Goal: Purchase product/service

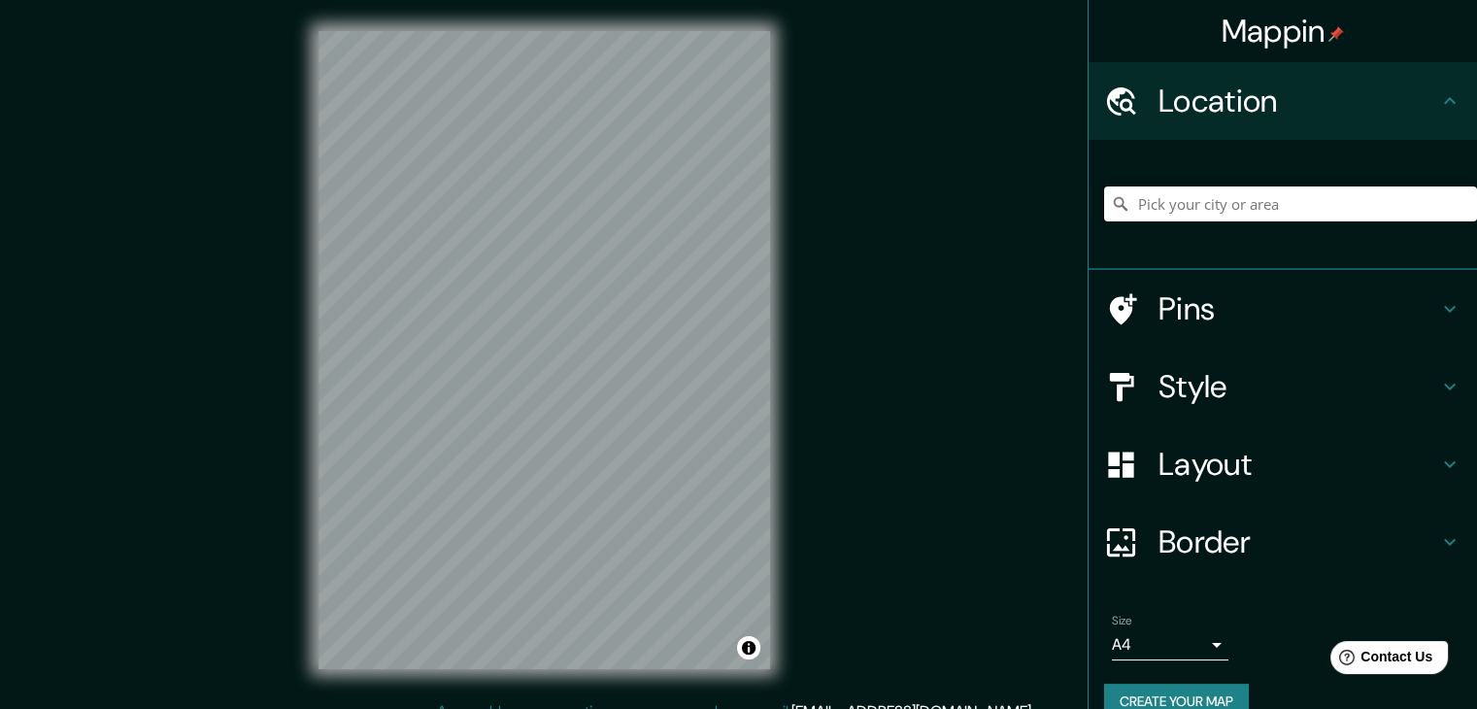
click at [1268, 204] on input "Pick your city or area" at bounding box center [1290, 203] width 373 height 35
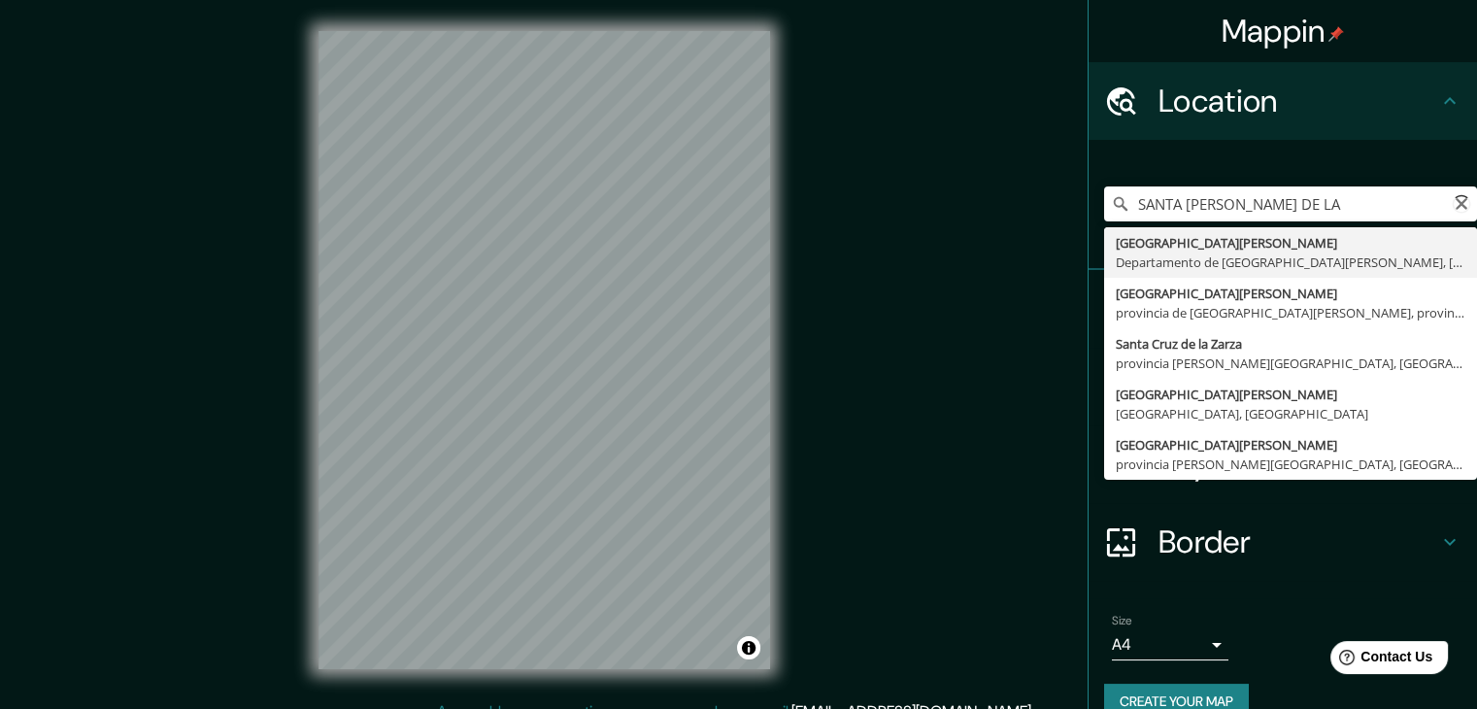
type input "[GEOGRAPHIC_DATA][PERSON_NAME], [GEOGRAPHIC_DATA][PERSON_NAME], [GEOGRAPHIC_DAT…"
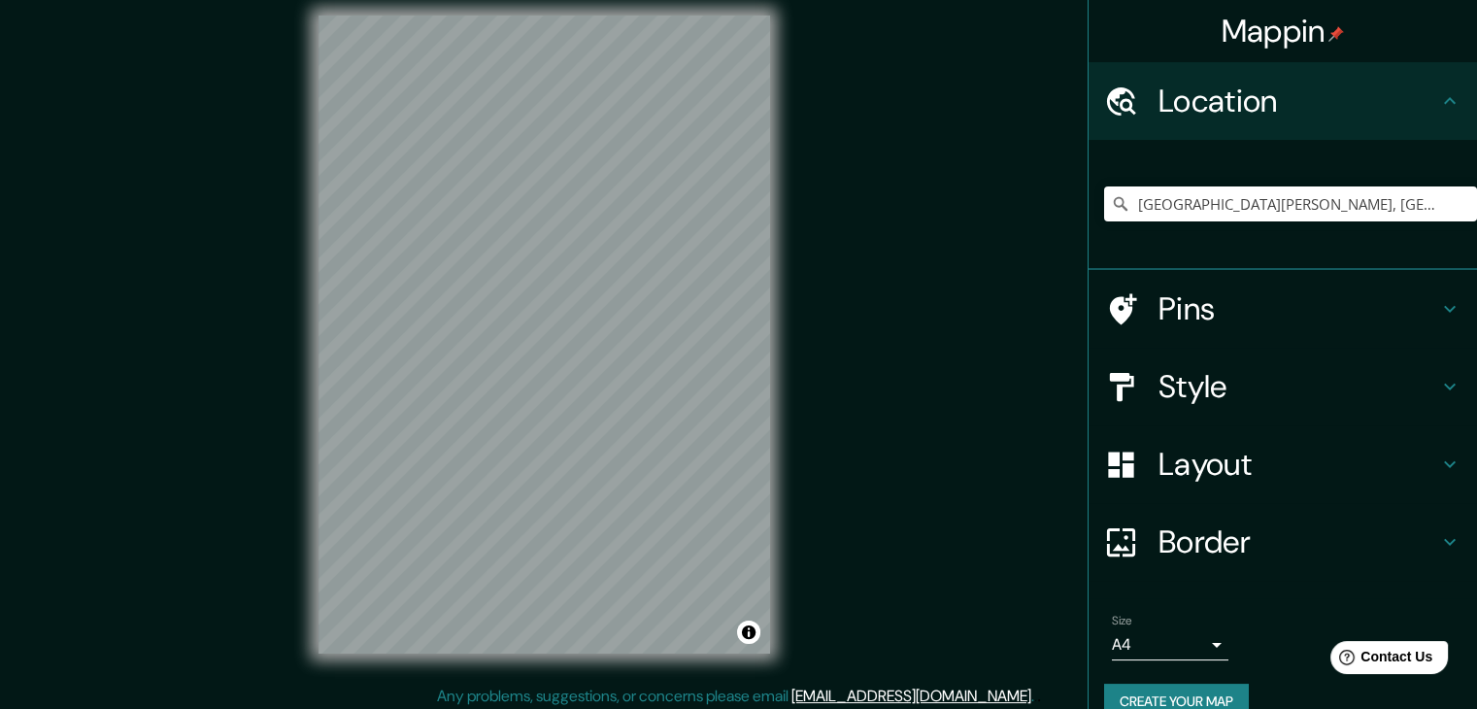
scroll to position [19, 0]
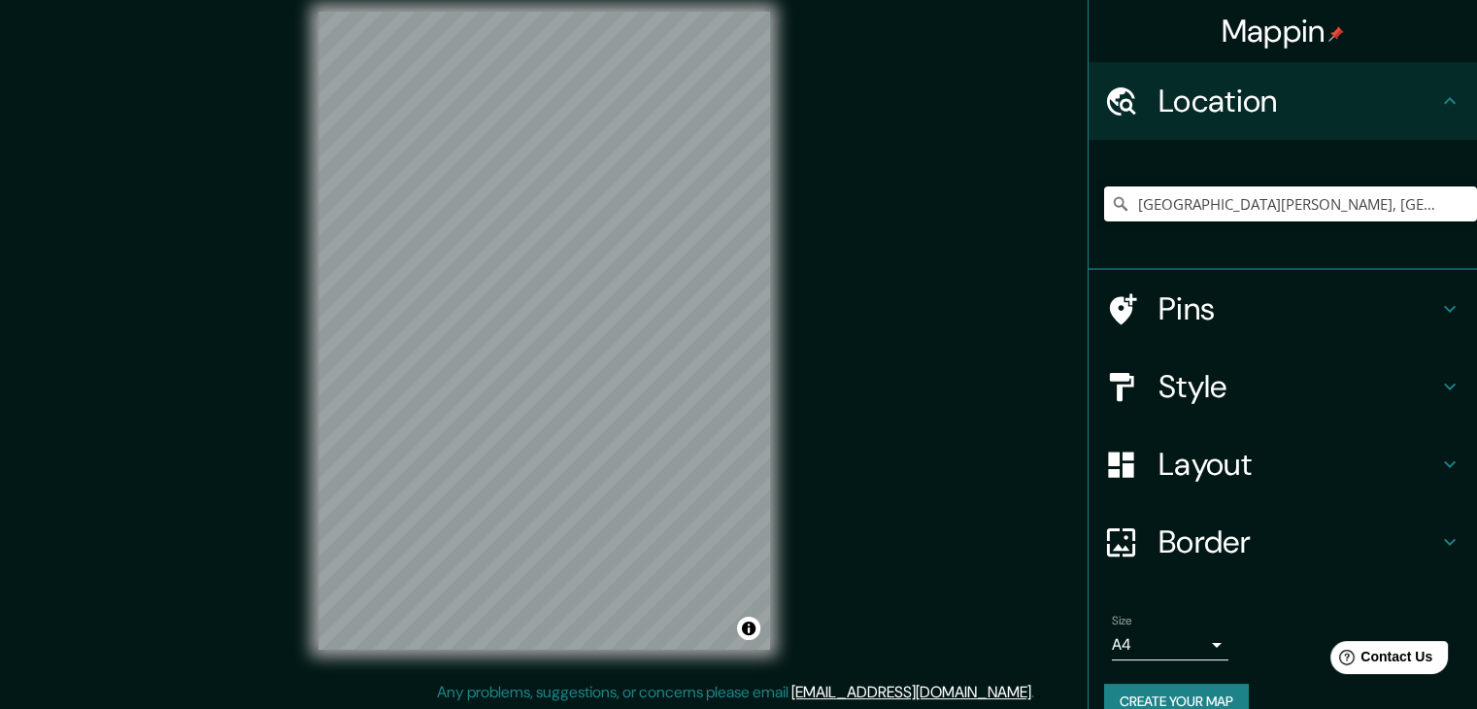
click at [1254, 465] on h4 "Layout" at bounding box center [1299, 464] width 280 height 39
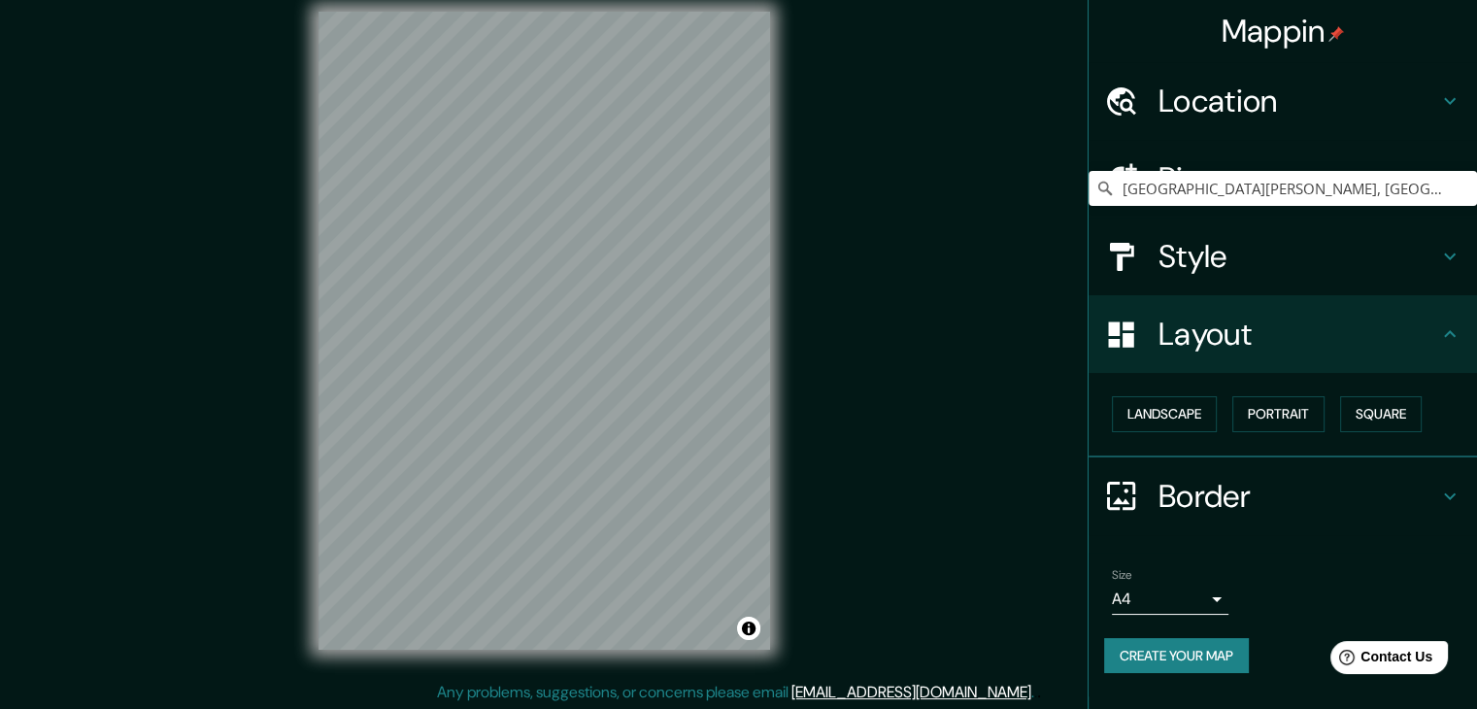
click at [1246, 347] on h4 "Layout" at bounding box center [1299, 334] width 280 height 39
click at [1232, 276] on h4 "Style" at bounding box center [1299, 256] width 280 height 39
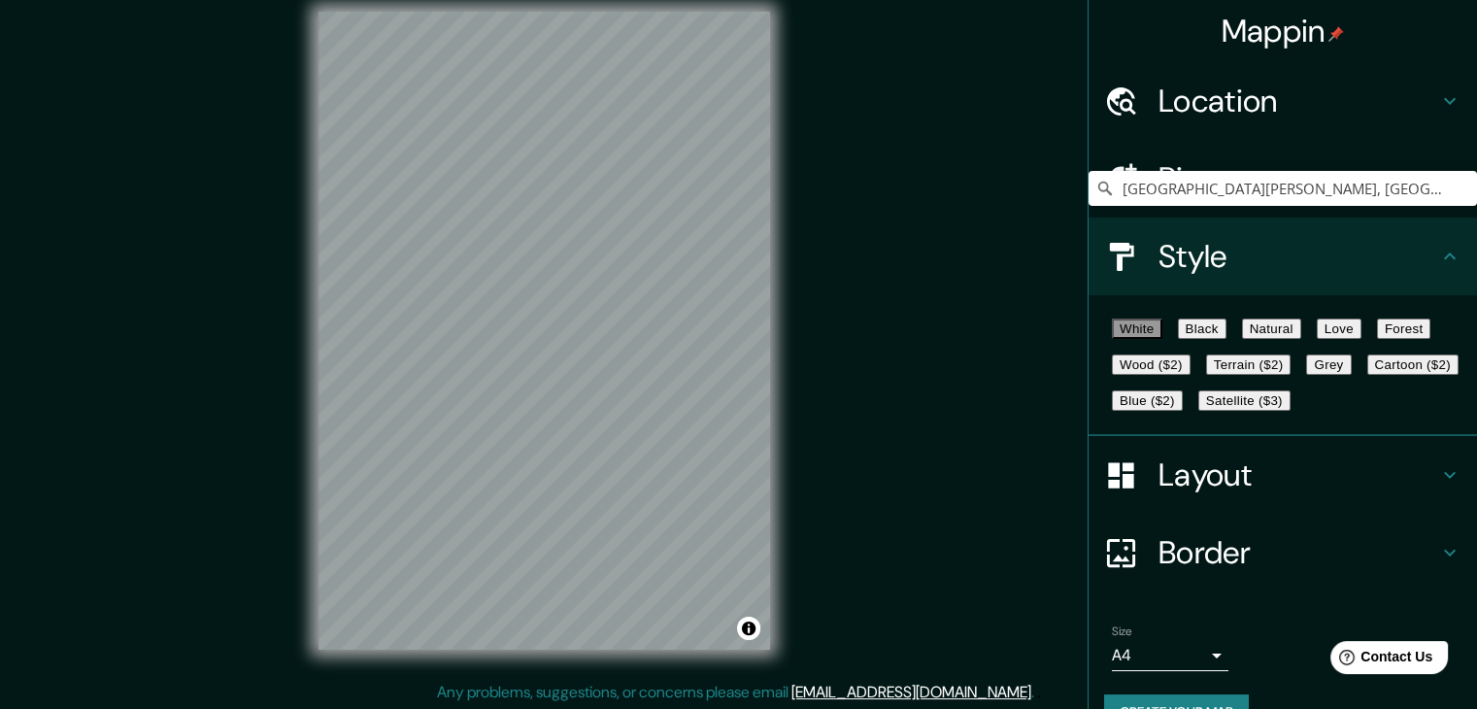
click at [1227, 334] on button "Black" at bounding box center [1202, 329] width 49 height 20
click at [1286, 339] on button "Natural" at bounding box center [1271, 329] width 59 height 20
click at [1372, 347] on div "White Black Natural Love Forest Wood ($2) Terrain ($2) Grey Cartoon ($2) Blue (…" at bounding box center [1290, 365] width 373 height 108
click at [1362, 339] on button "Love" at bounding box center [1339, 329] width 45 height 20
click at [1377, 339] on button "Forest" at bounding box center [1404, 329] width 54 height 20
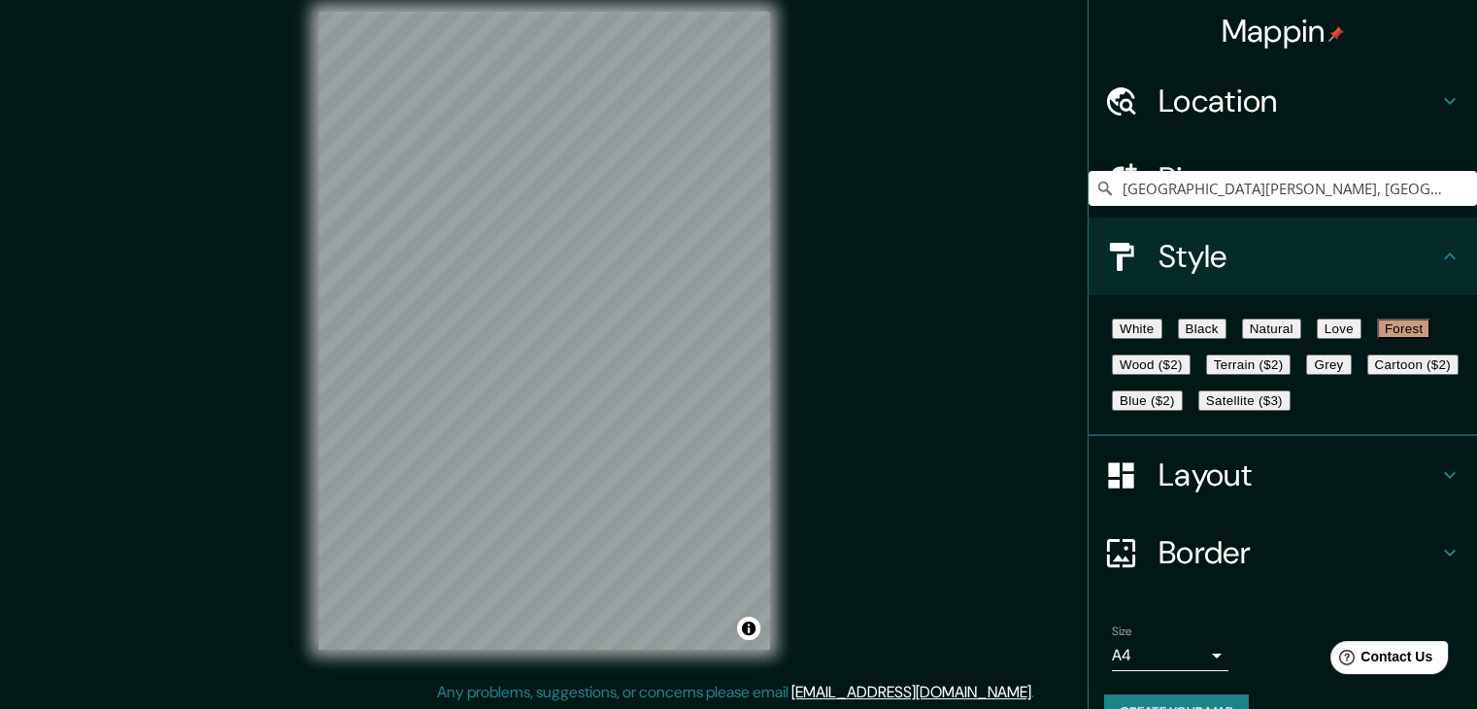
click at [1191, 375] on button "Wood ($2)" at bounding box center [1151, 365] width 79 height 20
click at [1199, 411] on button "Satellite ($3)" at bounding box center [1245, 400] width 92 height 20
click at [1368, 375] on button "Cartoon ($2)" at bounding box center [1413, 365] width 91 height 20
click at [1183, 411] on button "Blue ($2)" at bounding box center [1147, 400] width 71 height 20
click at [1292, 375] on button "Terrain ($2)" at bounding box center [1248, 365] width 85 height 20
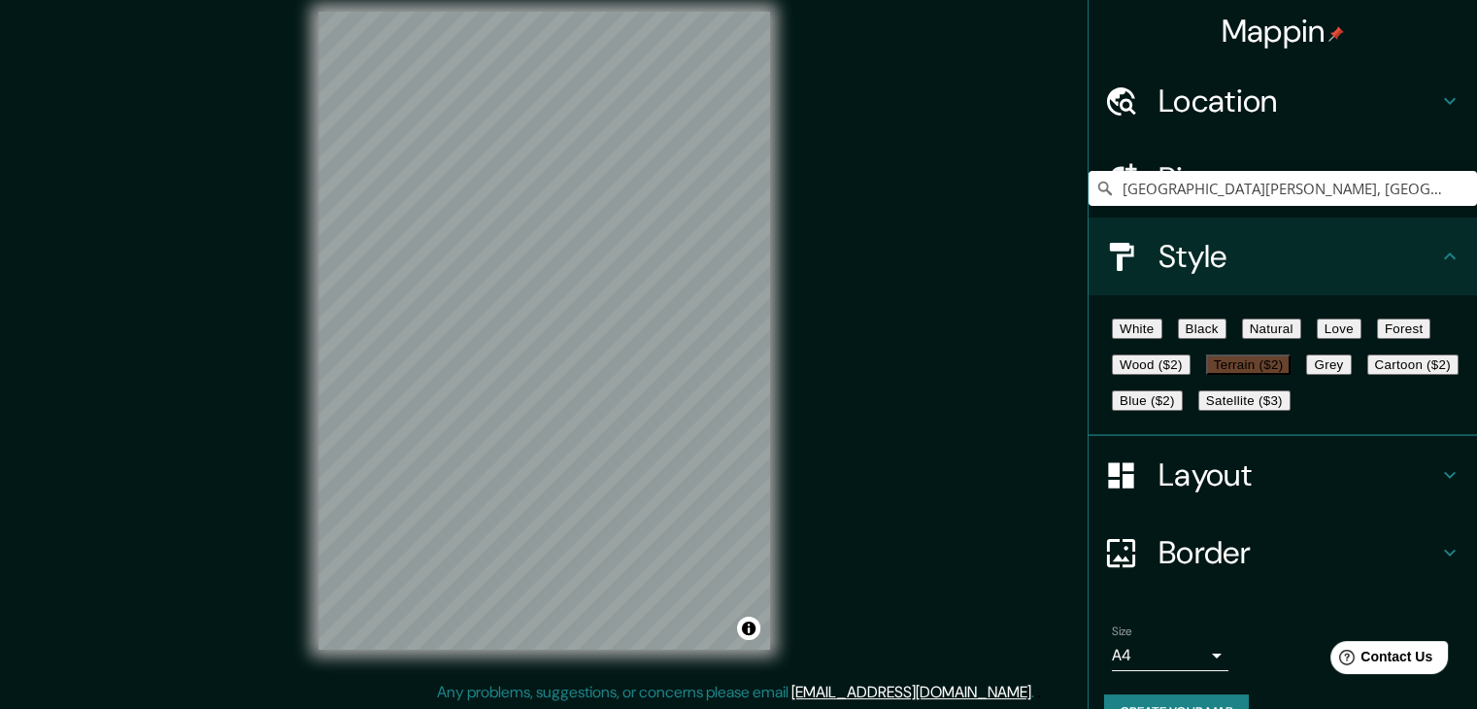
click at [1306, 375] on button "Grey" at bounding box center [1328, 365] width 45 height 20
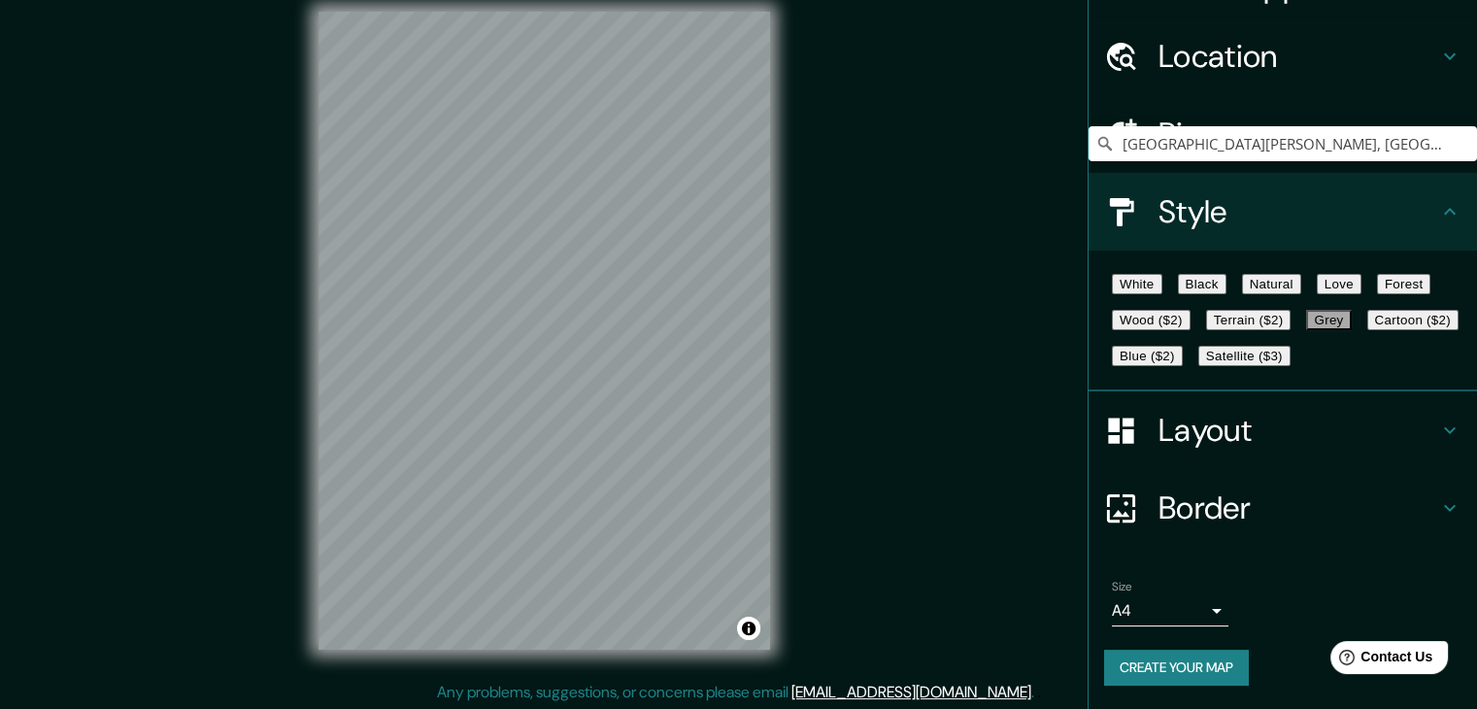
scroll to position [129, 0]
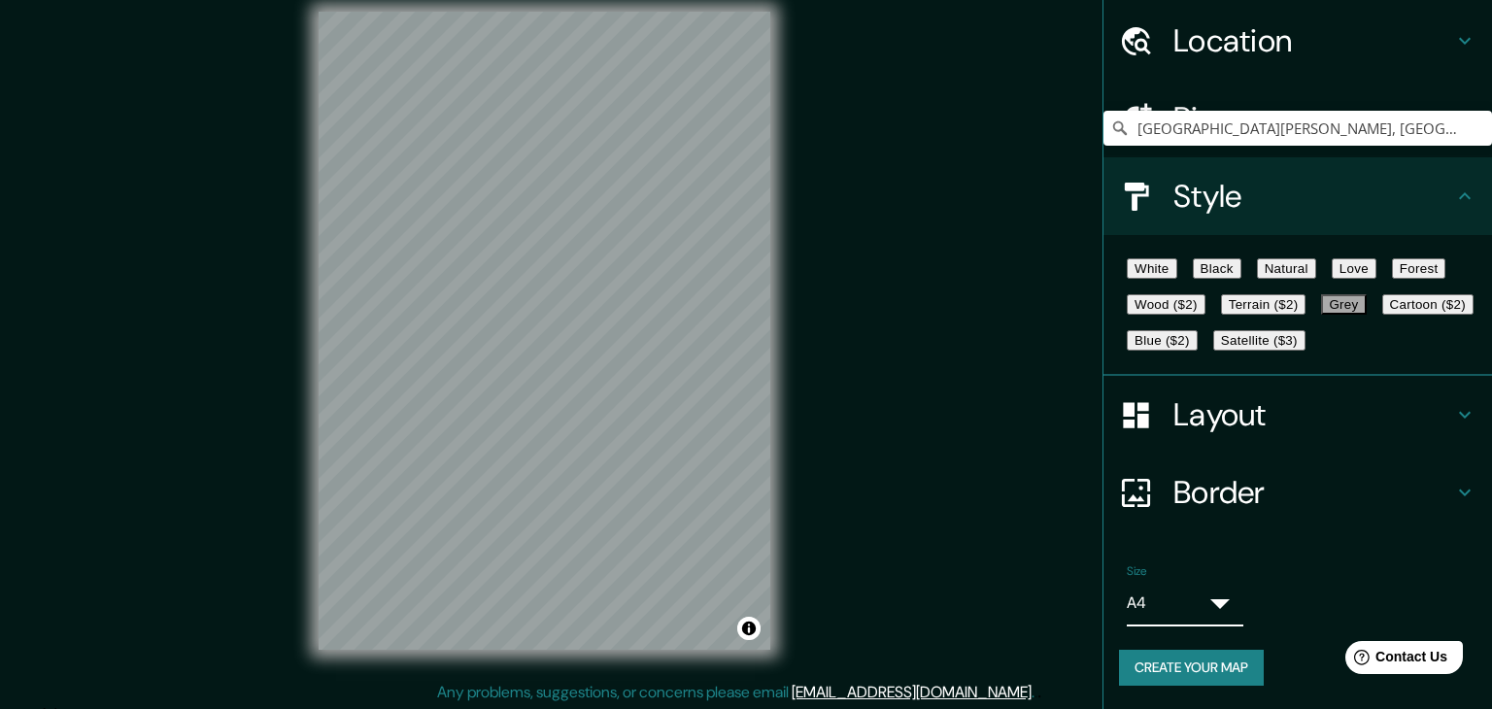
click at [1198, 619] on body "Mappin Location [GEOGRAPHIC_DATA][PERSON_NAME], [GEOGRAPHIC_DATA][PERSON_NAME],…" at bounding box center [746, 335] width 1492 height 709
click at [1197, 705] on li "A4" at bounding box center [758, 713] width 1439 height 17
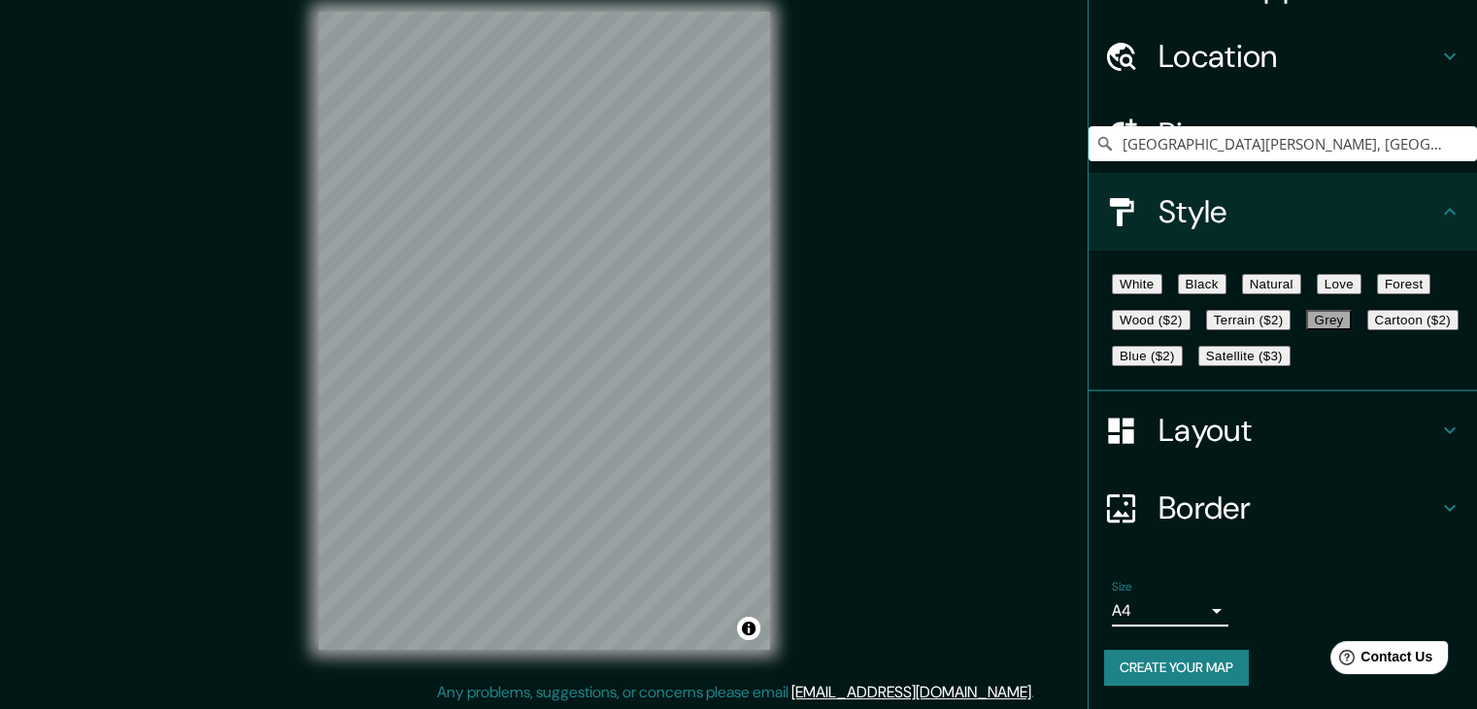
click at [1210, 450] on h4 "Layout" at bounding box center [1299, 430] width 280 height 39
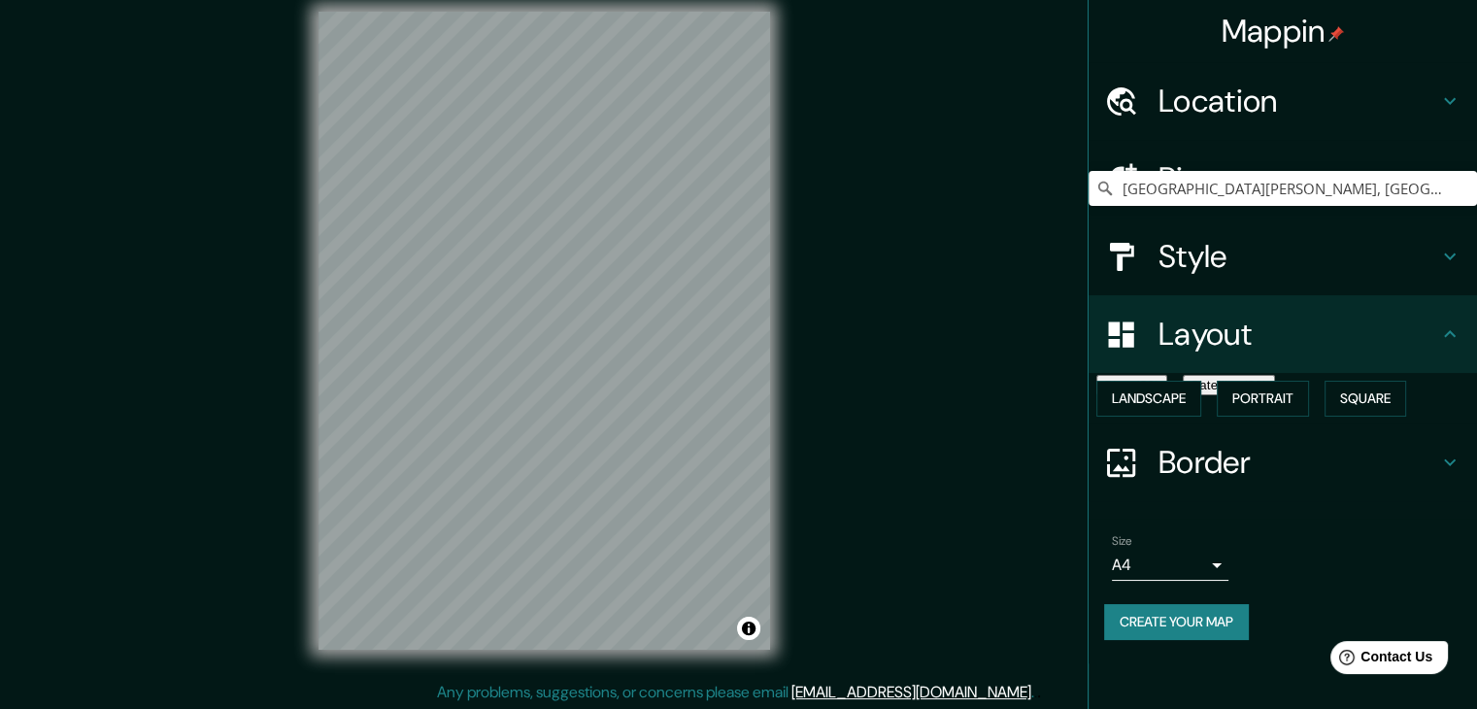
scroll to position [0, 0]
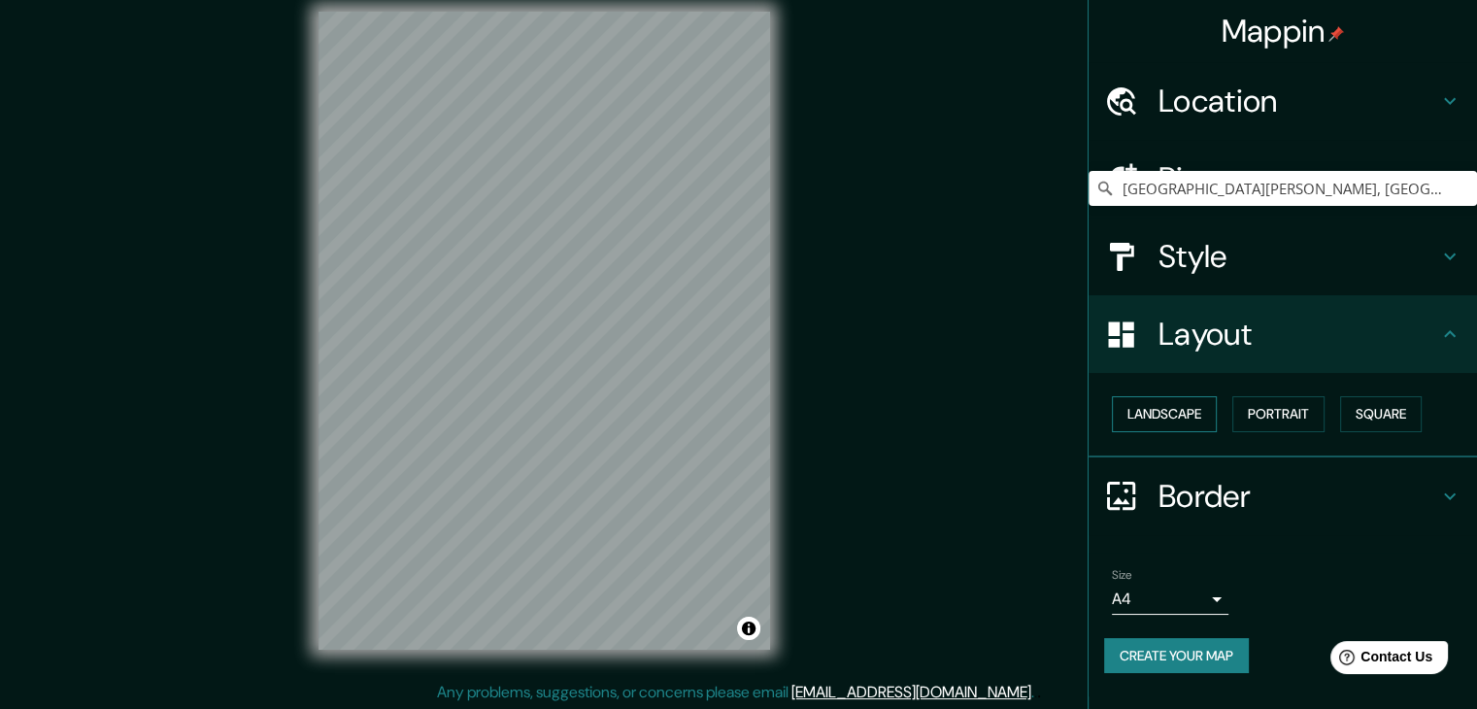
click at [1212, 412] on button "Landscape" at bounding box center [1164, 414] width 105 height 36
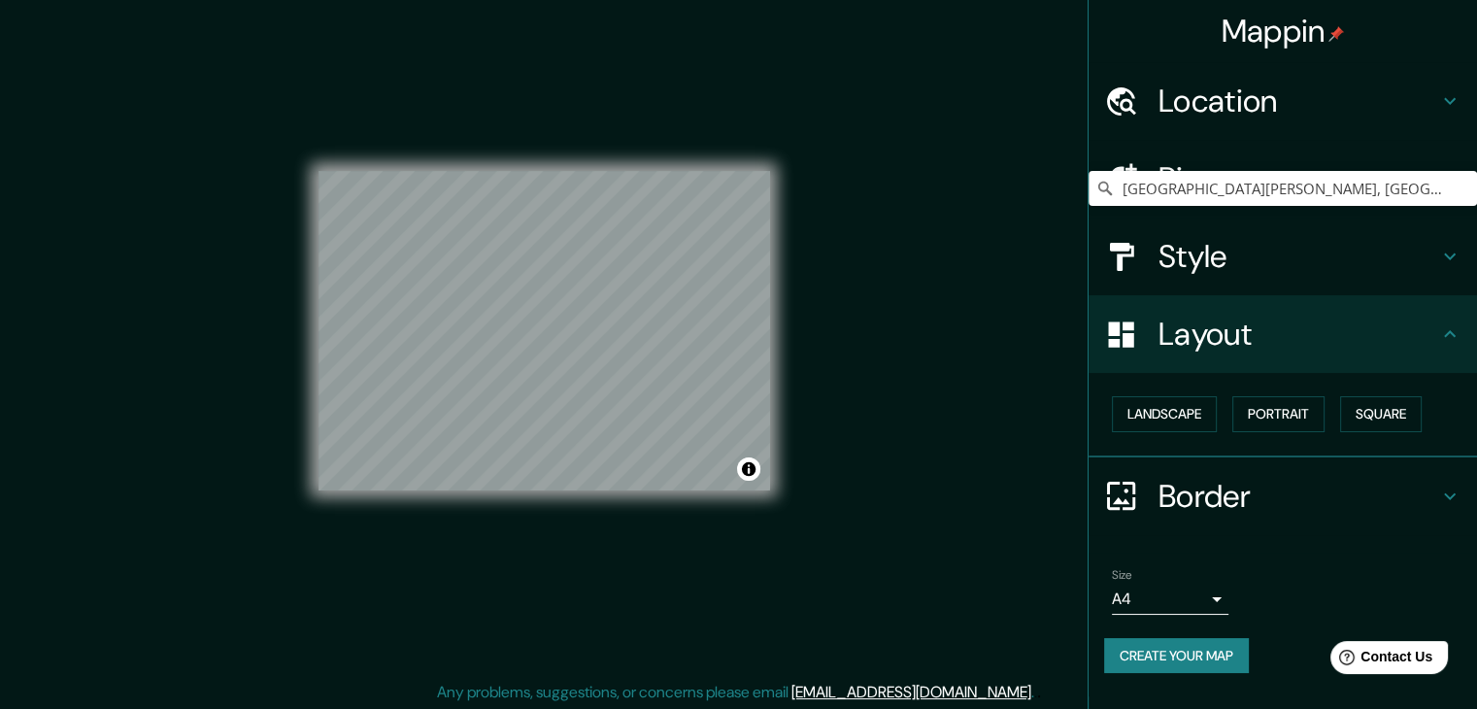
click at [1221, 316] on h4 "Layout" at bounding box center [1299, 334] width 280 height 39
